Goal: Task Accomplishment & Management: Complete application form

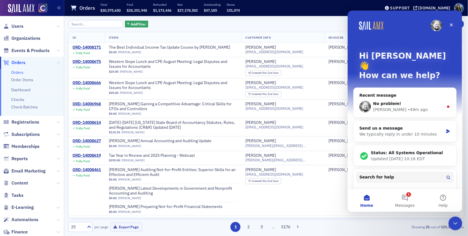
click at [451, 25] on icon "Close" at bounding box center [450, 24] width 3 height 3
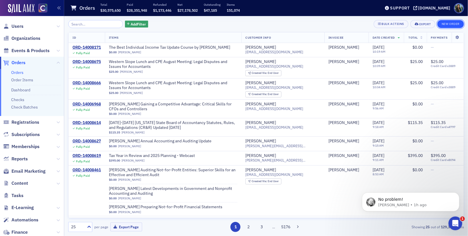
click at [451, 25] on button "New Order" at bounding box center [450, 24] width 27 height 8
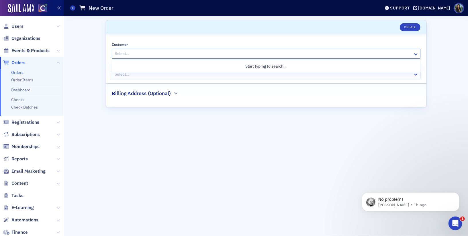
click at [129, 51] on div at bounding box center [263, 53] width 298 height 7
type input "p"
click at [132, 35] on div "Customer All selected options have been cleared. Use Up and Down to choose opti…" at bounding box center [266, 70] width 320 height 73
click at [125, 74] on div at bounding box center [263, 74] width 298 height 7
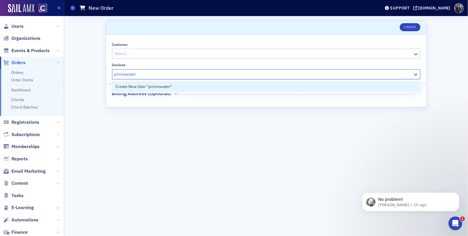
type input "princewater"
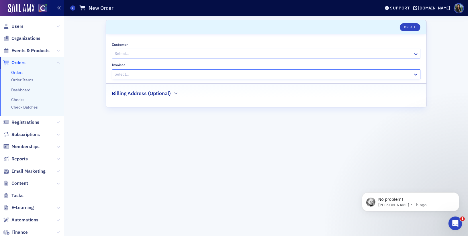
click at [121, 52] on div at bounding box center [263, 53] width 298 height 7
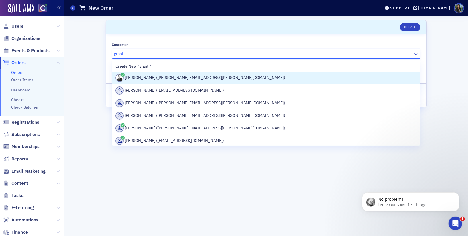
type input "grant v"
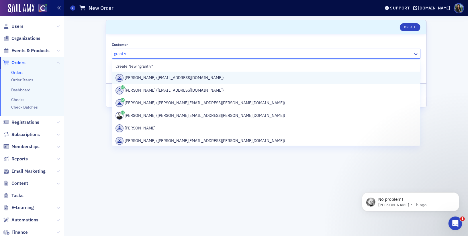
click at [154, 77] on div "[PERSON_NAME] ([EMAIL_ADDRESS][DOMAIN_NAME])" at bounding box center [265, 78] width 301 height 8
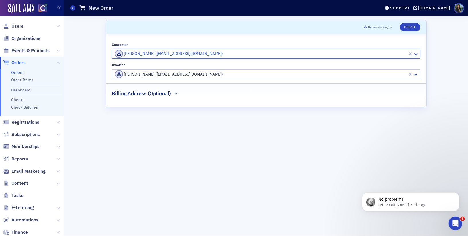
click at [161, 72] on div at bounding box center [260, 74] width 293 height 7
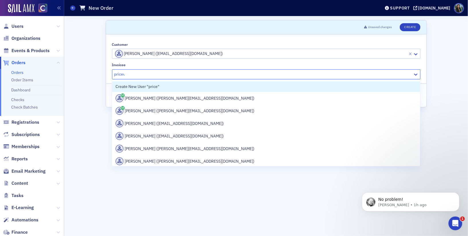
type input "pricewa"
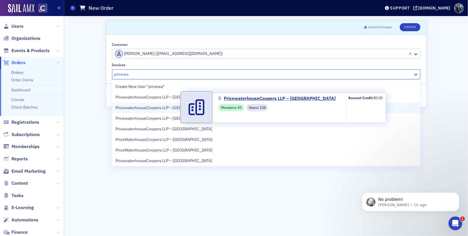
click at [152, 108] on span "PricewaterhouseCoopers LLP – [GEOGRAPHIC_DATA]" at bounding box center [163, 108] width 97 height 6
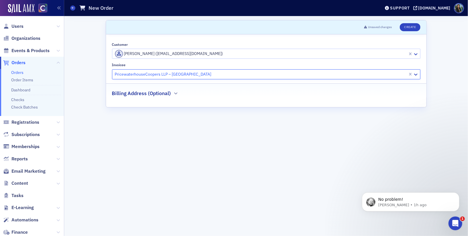
click at [443, 80] on div "Scroll to Unsaved changes Create Customer [PERSON_NAME] ([EMAIL_ADDRESS][DOMAIN…" at bounding box center [266, 126] width 396 height 220
click at [408, 28] on button "Create" at bounding box center [410, 27] width 20 height 8
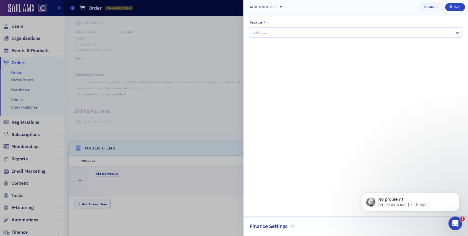
scroll to position [156, 0]
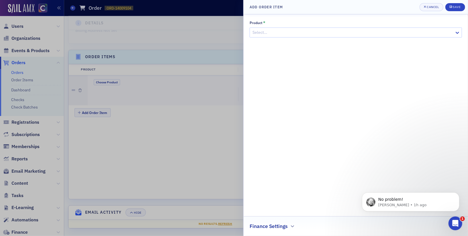
click at [321, 33] on div at bounding box center [353, 32] width 202 height 7
type input "leadfit"
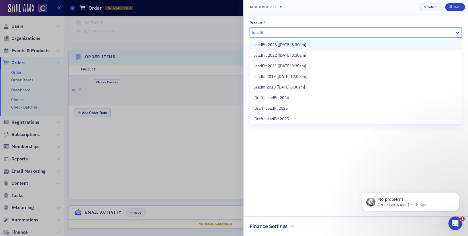
click at [268, 44] on span "LeadFit 2023 [[DATE] 8:30am]" at bounding box center [279, 45] width 53 height 6
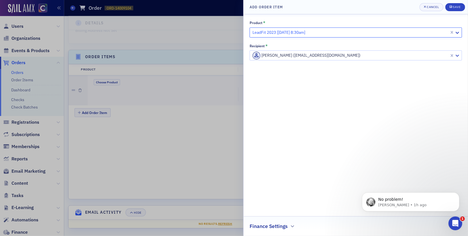
click at [350, 102] on div "Product * option LeadFit 2023 [[DATE] 8:30am], selected. Select is focused ,typ…" at bounding box center [356, 125] width 212 height 210
click at [455, 9] on span "Save" at bounding box center [454, 7] width 11 height 5
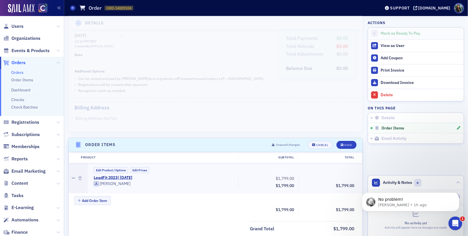
scroll to position [62, 0]
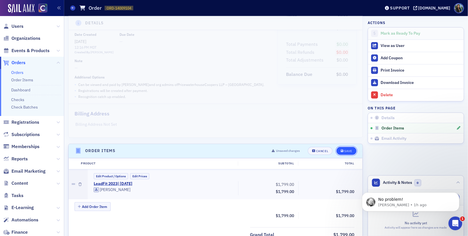
click at [349, 152] on button "Save" at bounding box center [346, 151] width 20 height 8
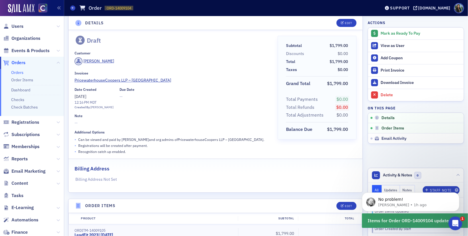
scroll to position [0, 0]
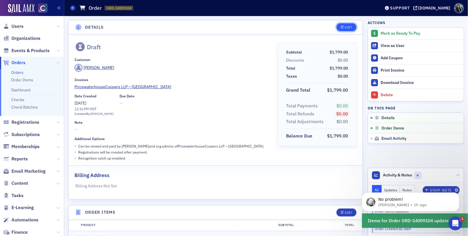
click at [341, 28] on icon "button" at bounding box center [342, 27] width 3 height 3
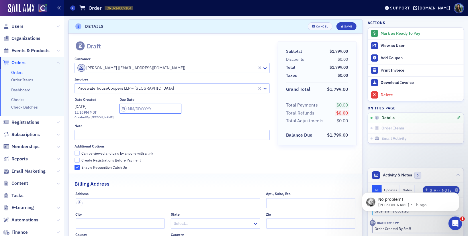
click at [151, 108] on input "text" at bounding box center [150, 109] width 62 height 10
select select "7"
select select "2025"
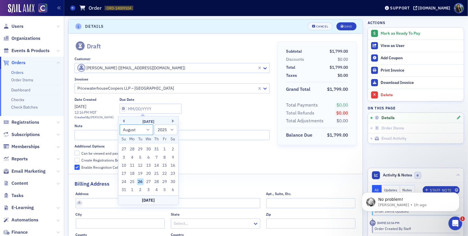
click at [149, 130] on select "January February March April May June July August September October November De…" at bounding box center [136, 129] width 34 height 11
select select "5"
click at [119, 124] on select "January February March April May June July August September October November De…" at bounding box center [136, 129] width 34 height 11
click at [172, 129] on select "1900 1901 1902 1903 1904 1905 1906 1907 1908 1909 1910 1911 1912 1913 1914 1915…" at bounding box center [165, 129] width 23 height 11
click at [154, 124] on select "1900 1901 1902 1903 1904 1905 1906 1907 1908 1909 1910 1911 1912 1913 1914 1915…" at bounding box center [165, 129] width 23 height 11
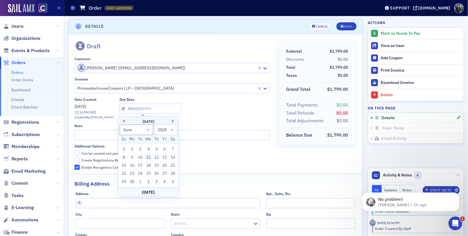
click at [148, 156] on div "11" at bounding box center [148, 157] width 7 height 7
type input "[DATE]"
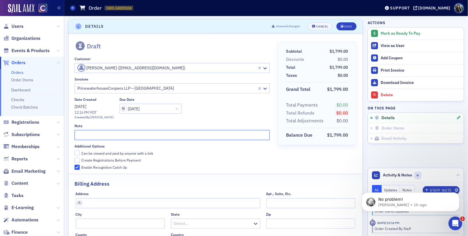
click at [122, 133] on input "text" at bounding box center [171, 135] width 195 height 10
type input "O"
type input "Payment was received [DATE]"
click at [256, 156] on div "Additional Options Can be viewed and paid by anyone with a link Create Registra…" at bounding box center [171, 157] width 195 height 26
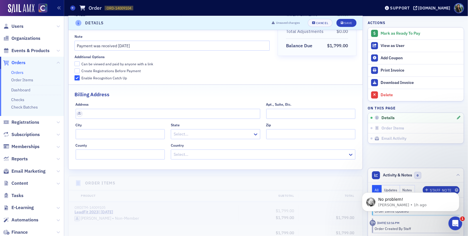
scroll to position [0, 0]
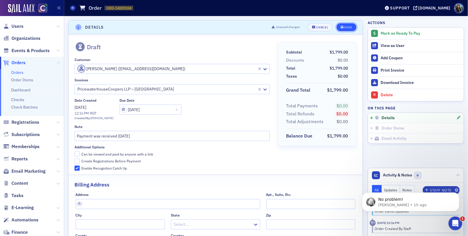
click at [341, 28] on icon "submit" at bounding box center [342, 27] width 3 height 3
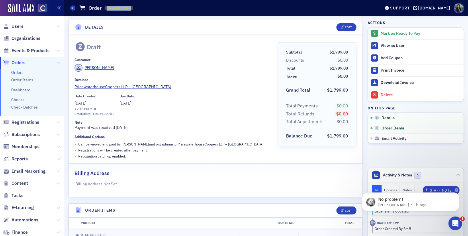
drag, startPoint x: 133, startPoint y: 9, endPoint x: 106, endPoint y: 9, distance: 26.4
click at [106, 9] on span "ORD-14009104 14009104" at bounding box center [119, 8] width 29 height 5
copy span "ORD-14009104"
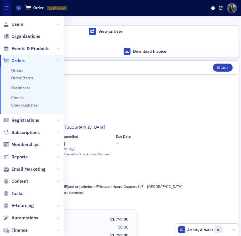
click at [162, 121] on div "Invoicee" at bounding box center [120, 120] width 225 height 4
